Goal: Task Accomplishment & Management: Use online tool/utility

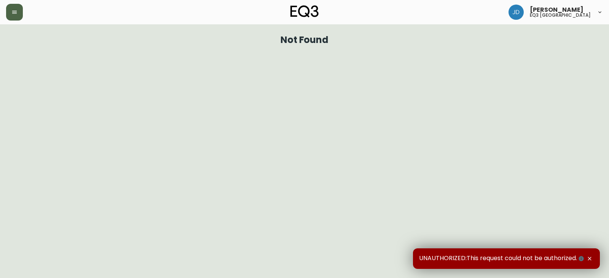
drag, startPoint x: 14, startPoint y: 12, endPoint x: 15, endPoint y: 17, distance: 5.1
click at [14, 13] on icon "button" at bounding box center [14, 12] width 6 height 6
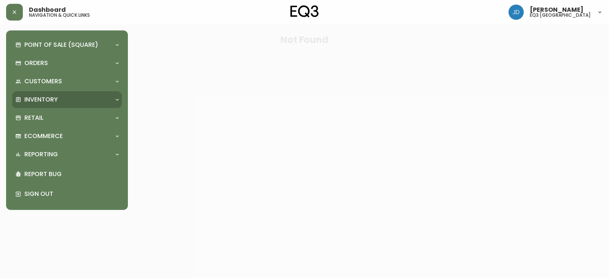
click at [49, 98] on p "Inventory" at bounding box center [41, 100] width 34 height 8
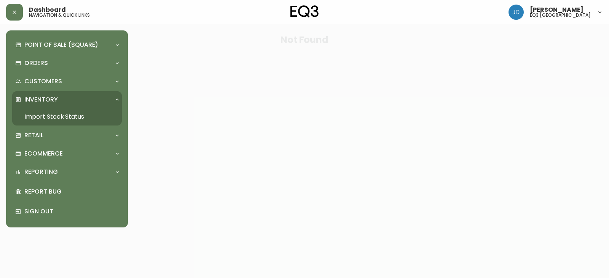
click at [62, 115] on link "Import Stock Status" at bounding box center [67, 117] width 110 height 18
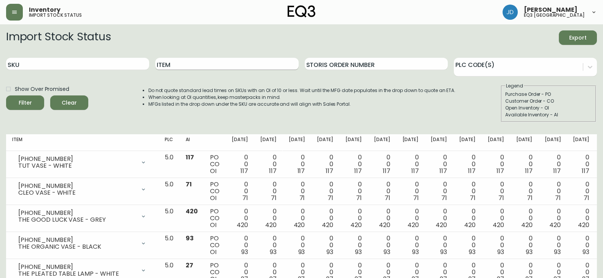
click at [174, 62] on input "Item" at bounding box center [226, 64] width 143 height 12
type input "HALLIE"
click at [6, 96] on button "Filter" at bounding box center [25, 103] width 38 height 14
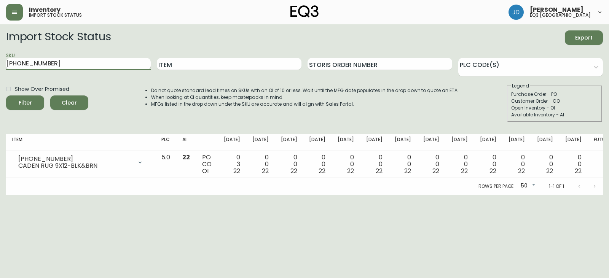
click at [88, 65] on input "[PHONE_NUMBER]" at bounding box center [78, 64] width 145 height 12
click at [88, 64] on input "[PHONE_NUMBER]" at bounding box center [78, 64] width 145 height 12
type input "[PHONE_NUMBER]"
click at [6, 96] on button "Filter" at bounding box center [25, 103] width 38 height 14
